Goal: Find specific page/section: Find specific page/section

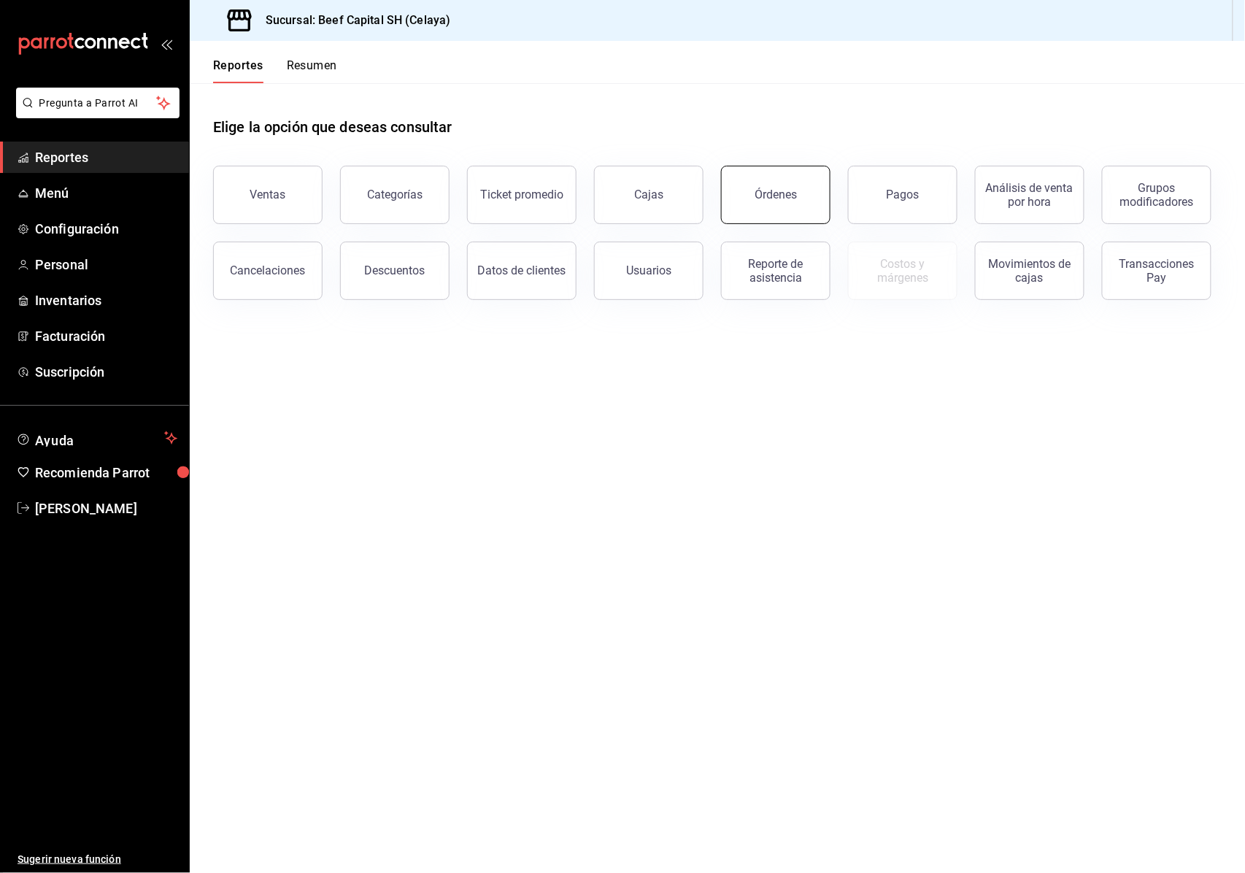
click at [763, 190] on div "Órdenes" at bounding box center [776, 195] width 42 height 14
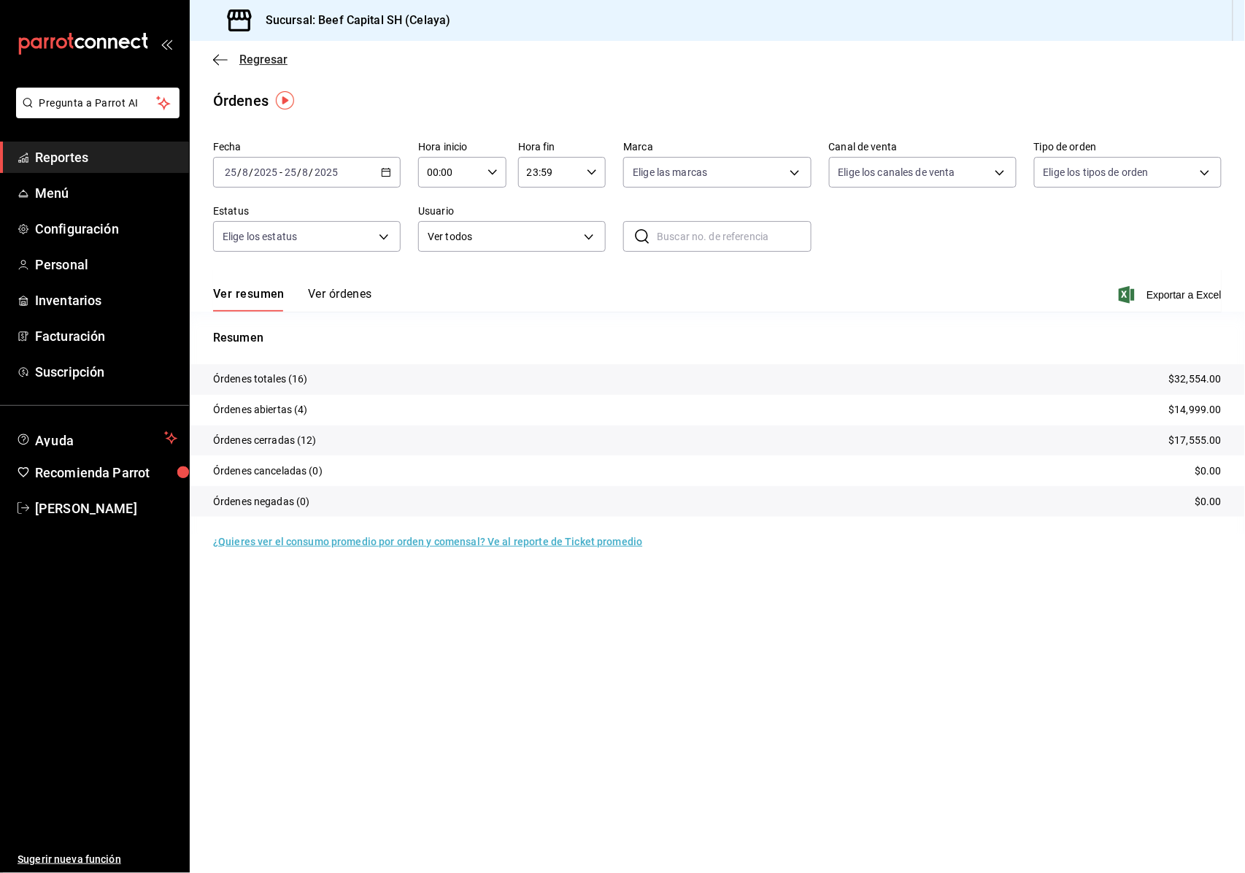
click at [217, 63] on icon "button" at bounding box center [216, 59] width 6 height 11
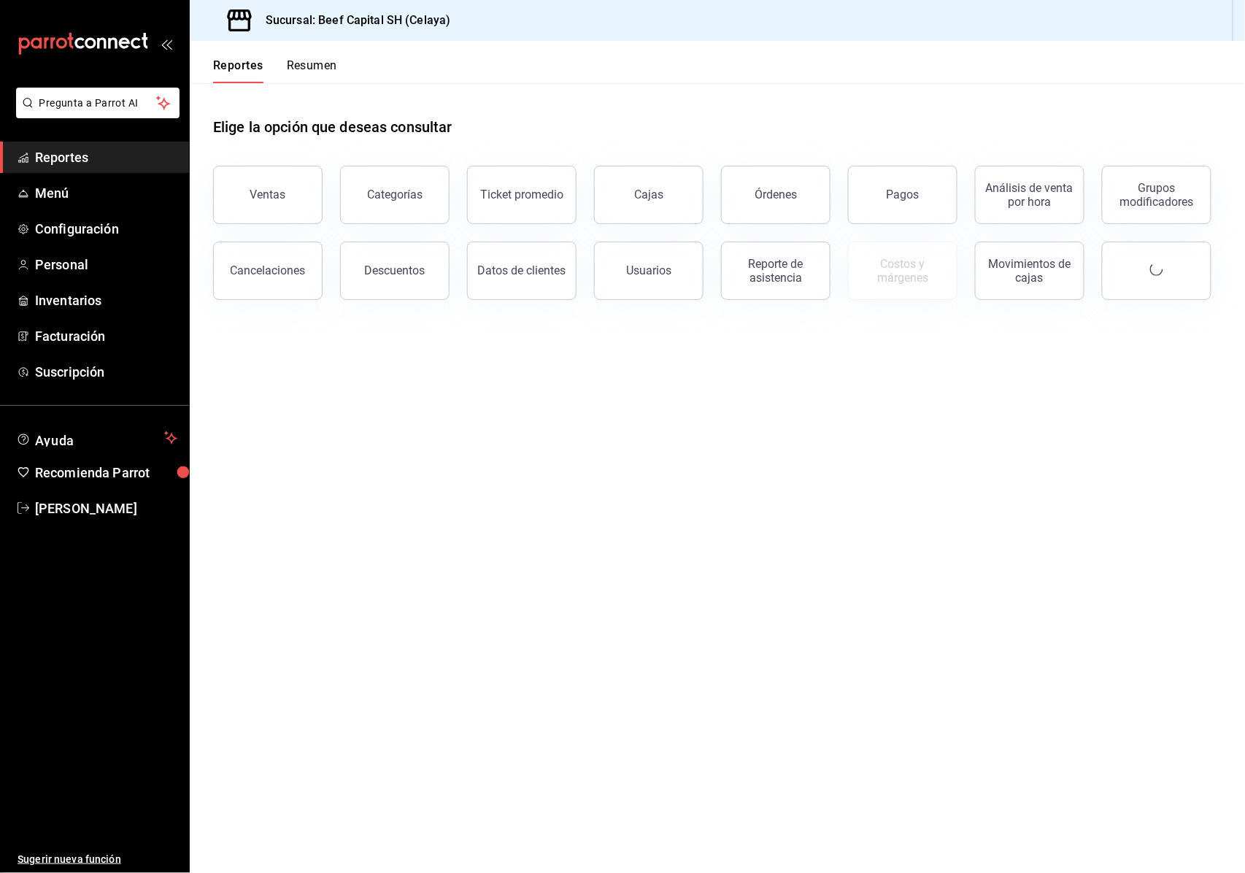
click at [222, 47] on div "Reportes Resumen" at bounding box center [263, 62] width 147 height 42
click at [759, 190] on div "Órdenes" at bounding box center [776, 195] width 42 height 14
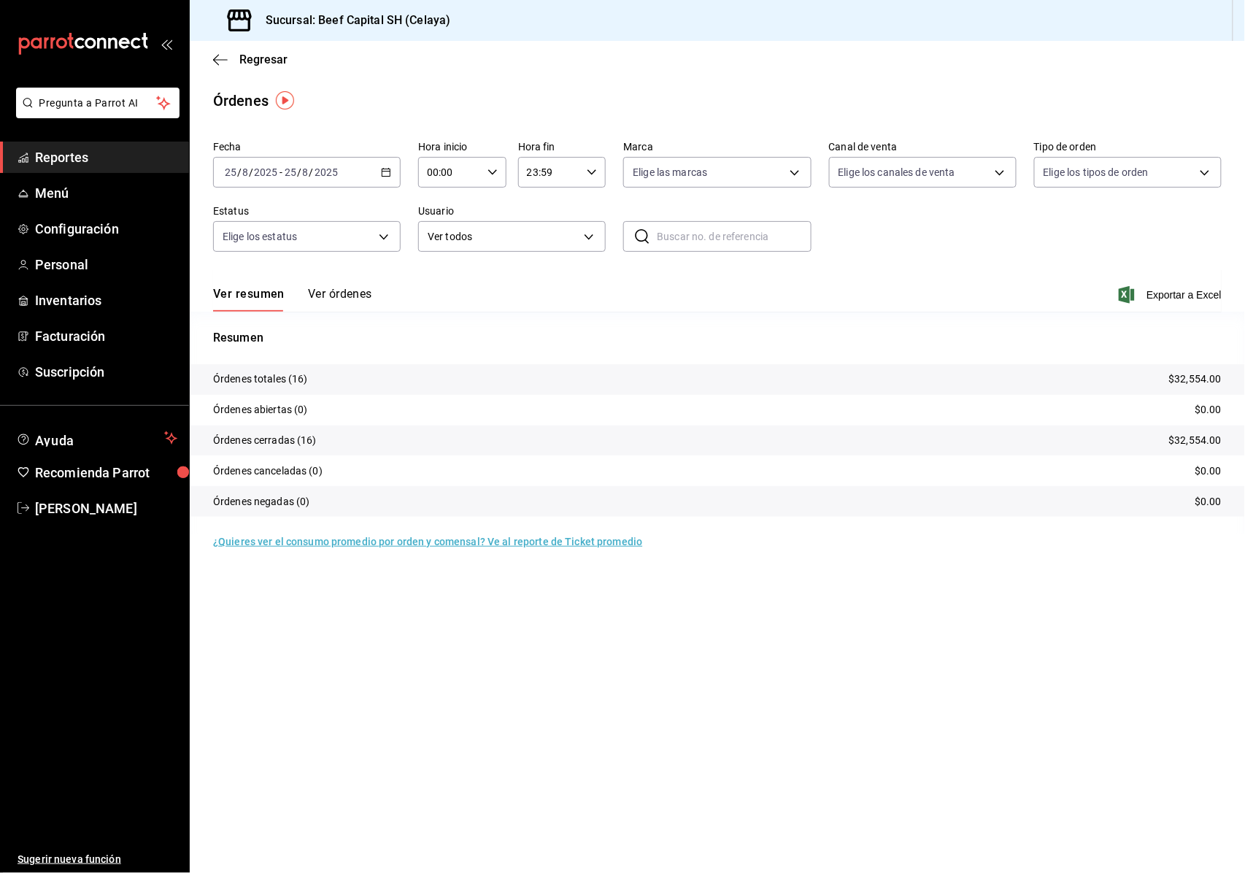
click at [806, 809] on main "Regresar Órdenes Fecha [DATE] [DATE] - [DATE] [DATE] Hora inicio 00:00 Hora ini…" at bounding box center [717, 457] width 1055 height 832
click at [220, 59] on icon "button" at bounding box center [220, 59] width 15 height 1
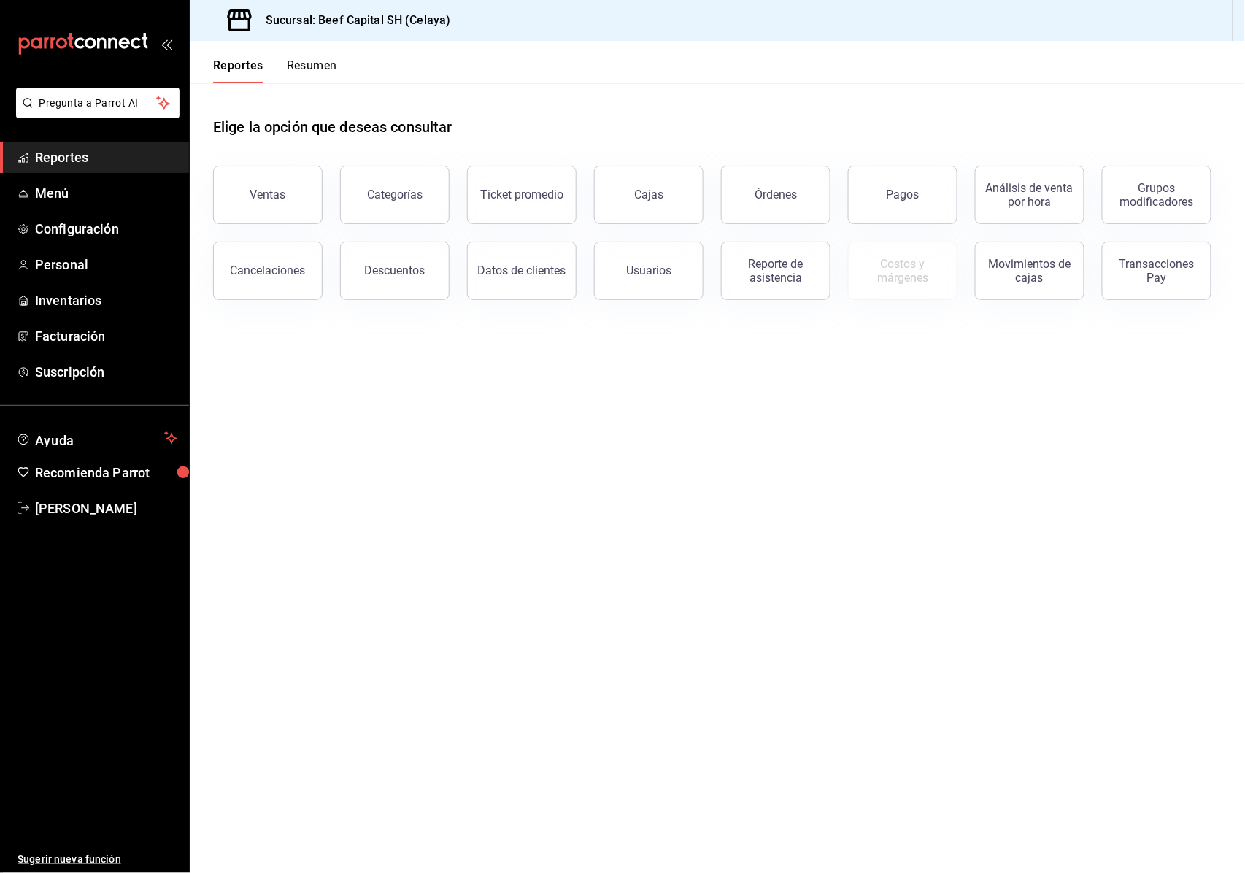
click at [1244, 692] on main "Elige la opción que deseas consultar Ventas Categorías Ticket promedio Cajas Ór…" at bounding box center [717, 478] width 1055 height 790
click at [1203, 845] on main "Elige la opción que deseas consultar Ventas Categorías Ticket promedio Cajas Ór…" at bounding box center [717, 478] width 1055 height 790
